Goal: Task Accomplishment & Management: Use online tool/utility

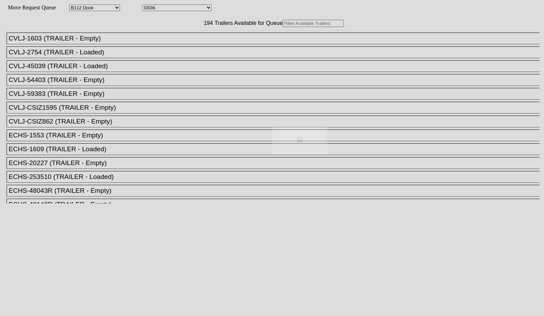
select select "121"
select select "3282"
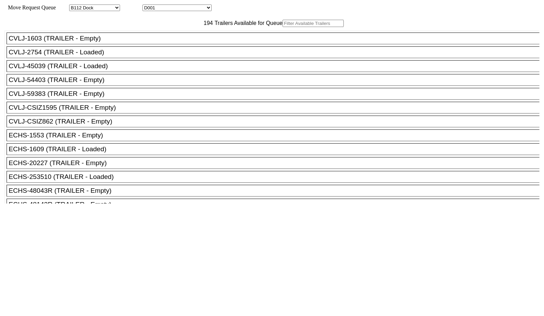
click at [283, 27] on input "text" at bounding box center [313, 23] width 61 height 7
paste input "1508"
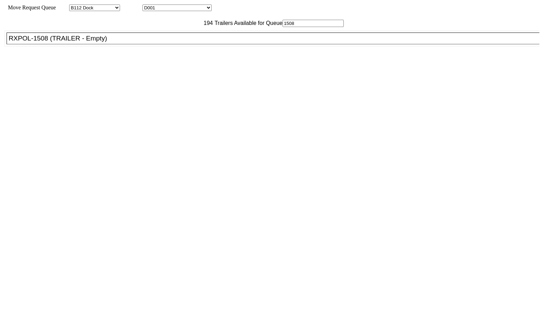
type input "1508"
click at [164, 42] on div "RXPOL-1508 (TRAILER - Empty)" at bounding box center [276, 39] width 535 height 8
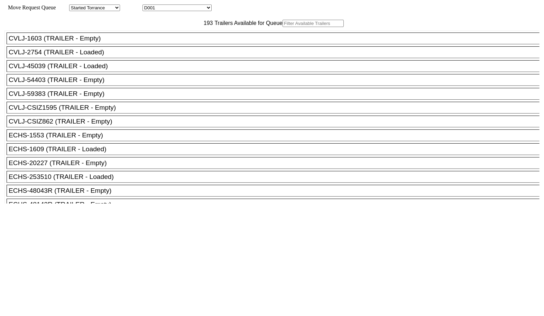
click at [283, 27] on input "text" at bounding box center [313, 23] width 61 height 7
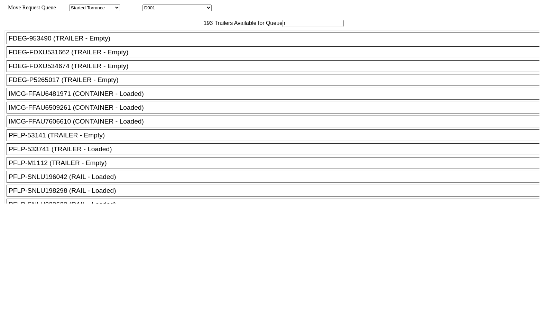
type input "f"
click at [119, 56] on div "FDEG-FDXU531662 (TRAILER - Empty)" at bounding box center [276, 52] width 535 height 8
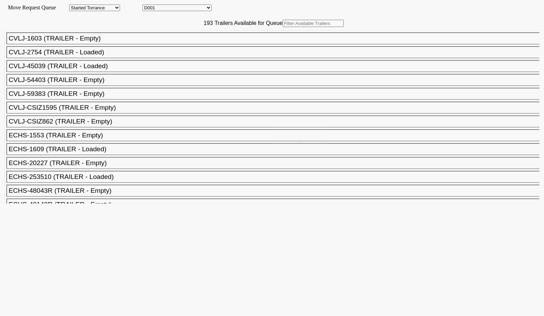
click at [177, 39] on div at bounding box center [272, 158] width 544 height 316
click at [283, 27] on input "text" at bounding box center [313, 23] width 61 height 7
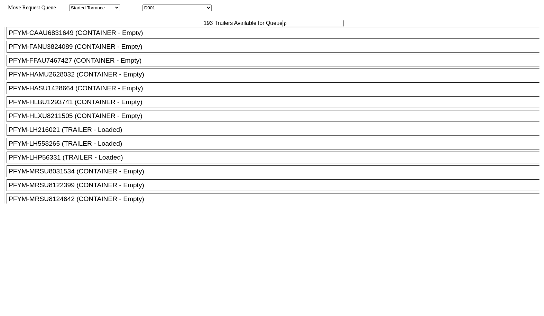
scroll to position [1800, 0]
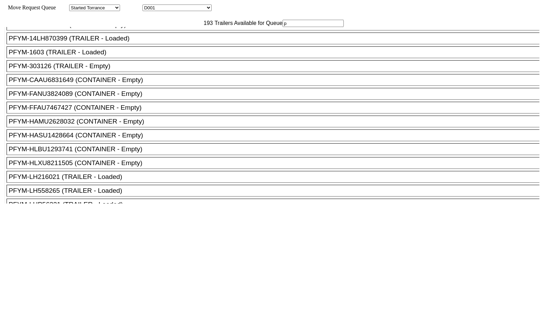
type input "p"
